Goal: Navigation & Orientation: Find specific page/section

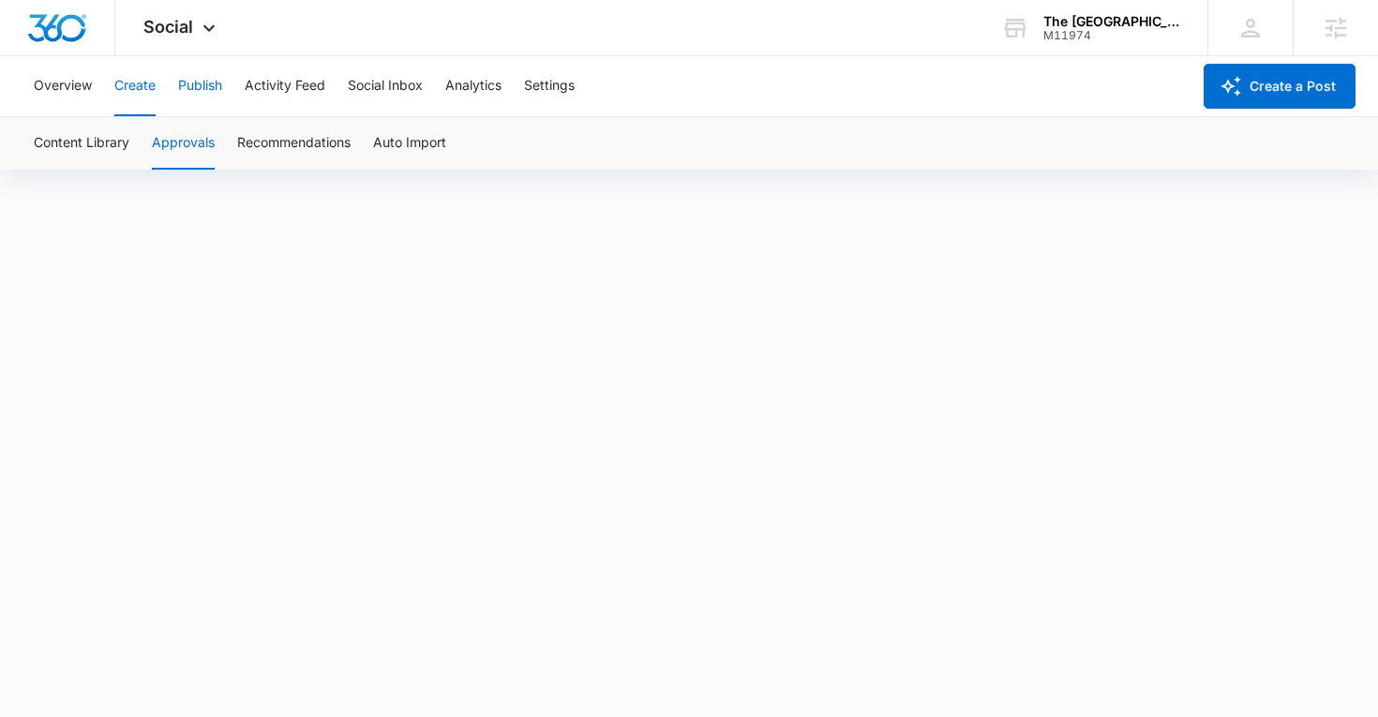
click at [198, 81] on button "Publish" at bounding box center [200, 86] width 44 height 60
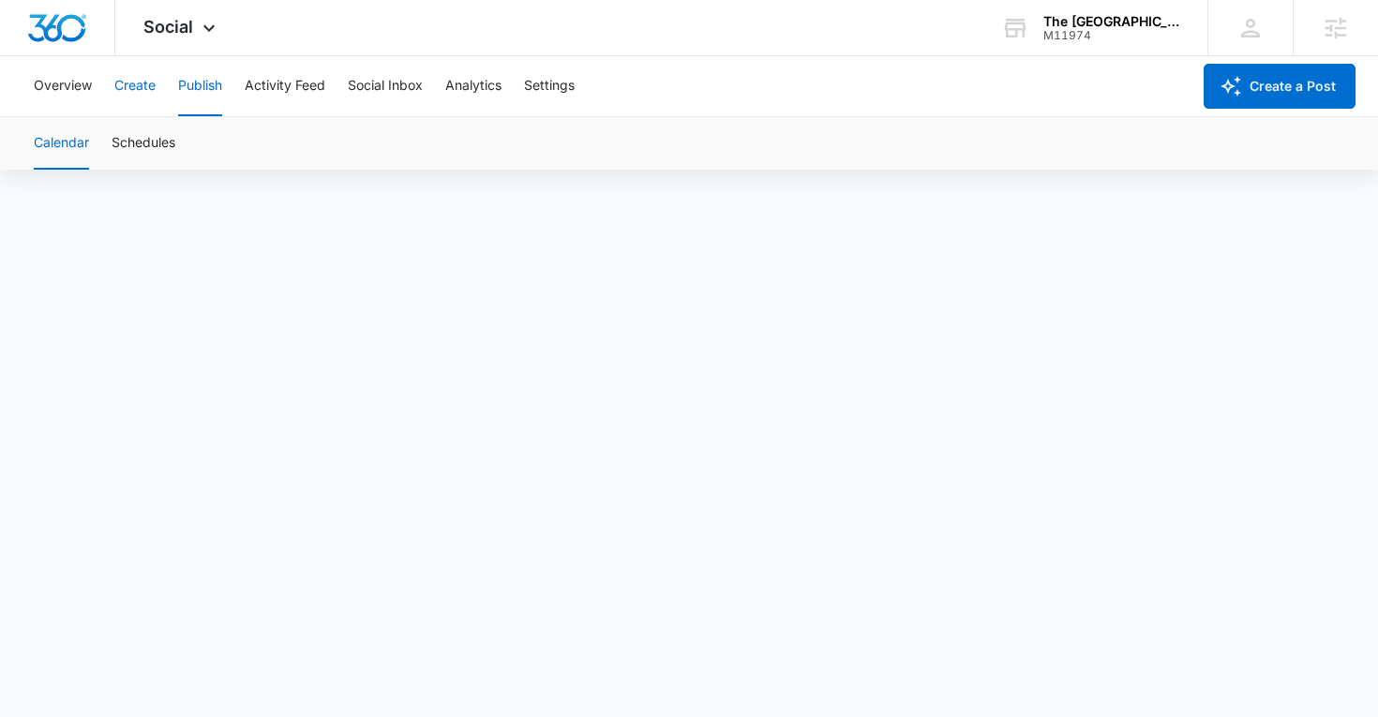
click at [148, 86] on button "Create" at bounding box center [134, 86] width 41 height 60
click at [191, 93] on button "Publish" at bounding box center [200, 86] width 44 height 60
click at [142, 87] on button "Create" at bounding box center [134, 86] width 41 height 60
click at [179, 153] on button "Approvals" at bounding box center [183, 143] width 63 height 52
